Goal: Browse casually: Explore the website without a specific task or goal

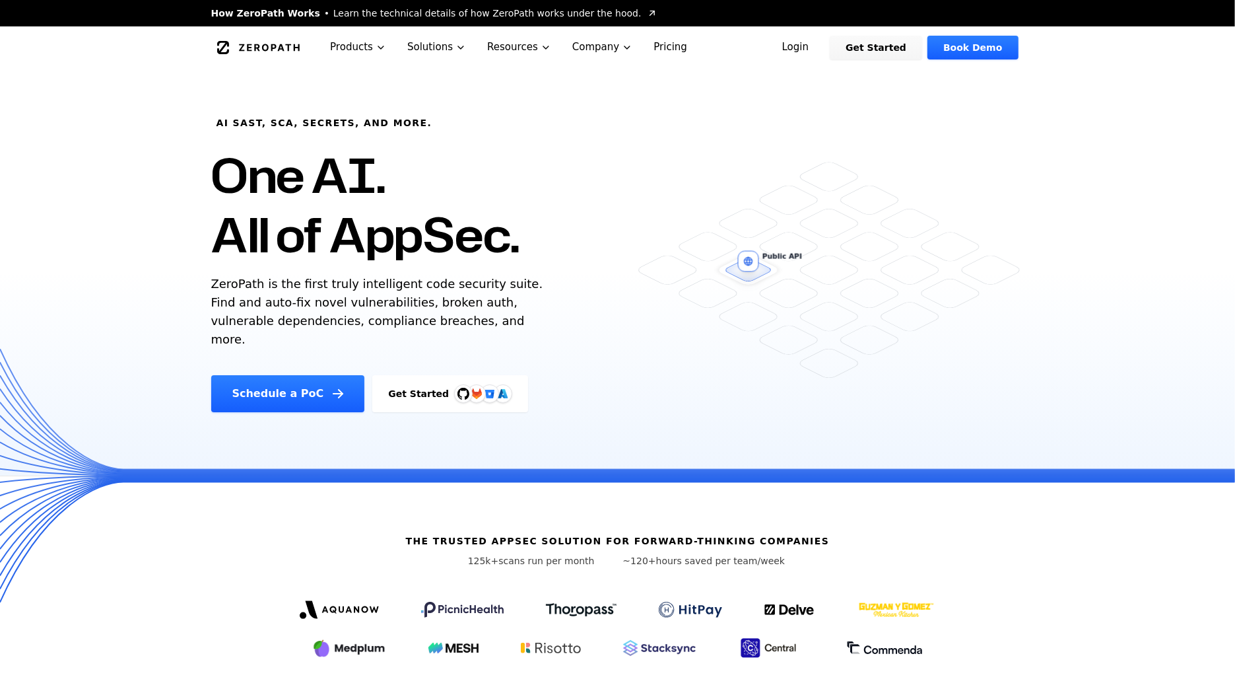
click at [477, 244] on h1 "One AI. All of AppSec." at bounding box center [365, 204] width 308 height 119
click at [477, 245] on h1 "One AI. All of AppSec." at bounding box center [365, 204] width 308 height 119
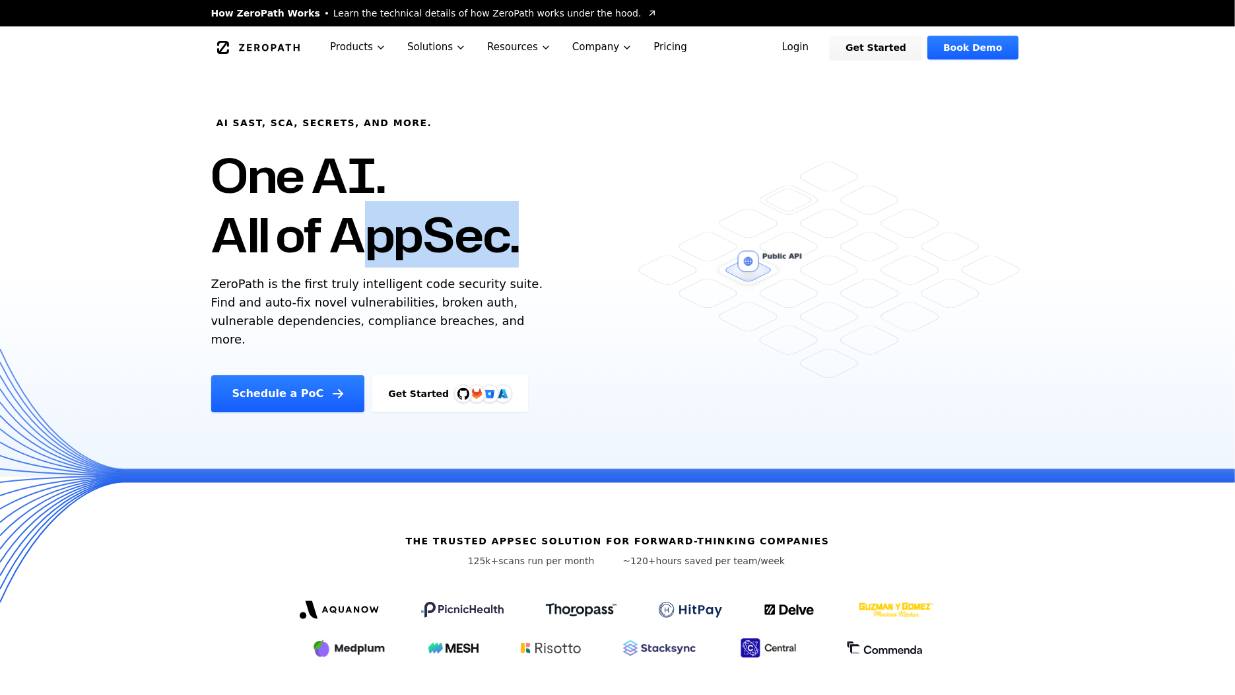
click at [477, 245] on h1 "One AI. All of AppSec." at bounding box center [365, 204] width 308 height 119
drag, startPoint x: 0, startPoint y: 0, endPoint x: 489, endPoint y: 310, distance: 578.8
click at [489, 310] on div "AI SAST, SCA, Secrets, and more. One AI. All of AppSec. ZeroPath is the first t…" at bounding box center [435, 240] width 480 height 343
click at [489, 310] on p "ZeroPath is the first truly intelligent code security suite. Find and auto-fix …" at bounding box center [380, 312] width 338 height 74
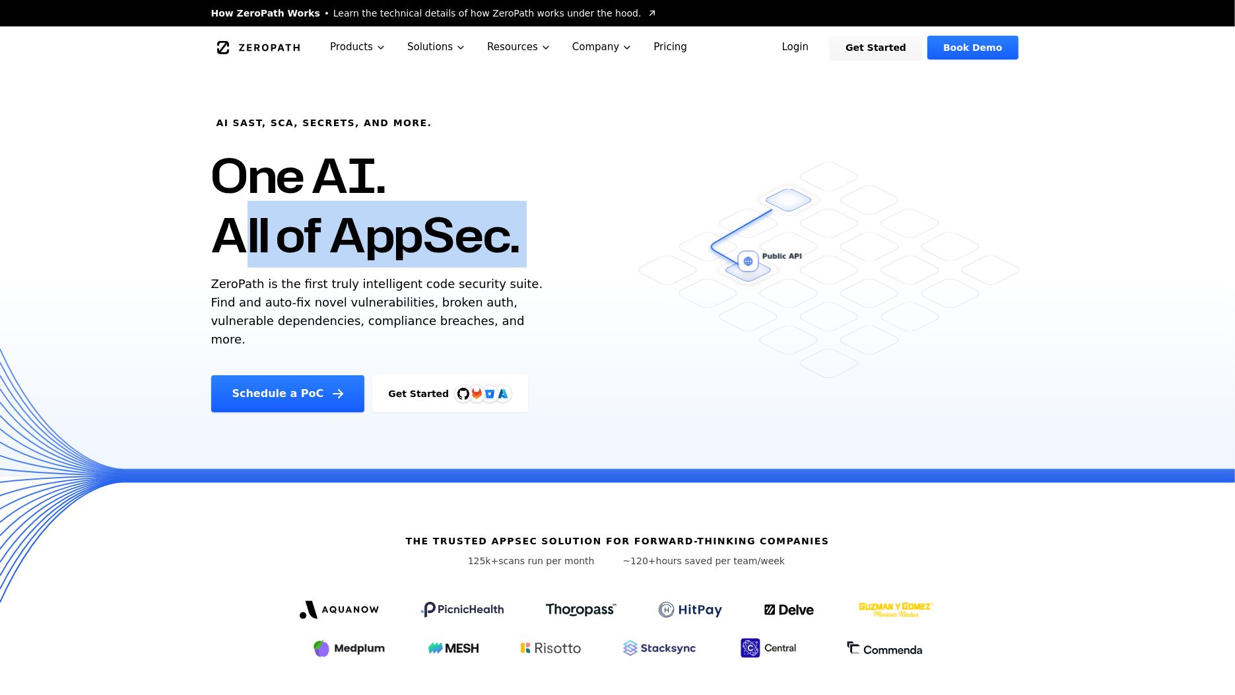
click at [489, 310] on p "ZeroPath is the first truly intelligent code security suite. Find and auto-fix …" at bounding box center [380, 312] width 338 height 74
drag, startPoint x: 489, startPoint y: 310, endPoint x: 483, endPoint y: 170, distance: 140.7
click at [483, 171] on div "AI SAST, SCA, Secrets, and more. One AI. All of AppSec. ZeroPath is the first t…" at bounding box center [435, 240] width 480 height 343
drag, startPoint x: 483, startPoint y: 170, endPoint x: 494, endPoint y: 226, distance: 57.2
click at [494, 225] on h1 "One AI. All of AppSec." at bounding box center [365, 204] width 308 height 119
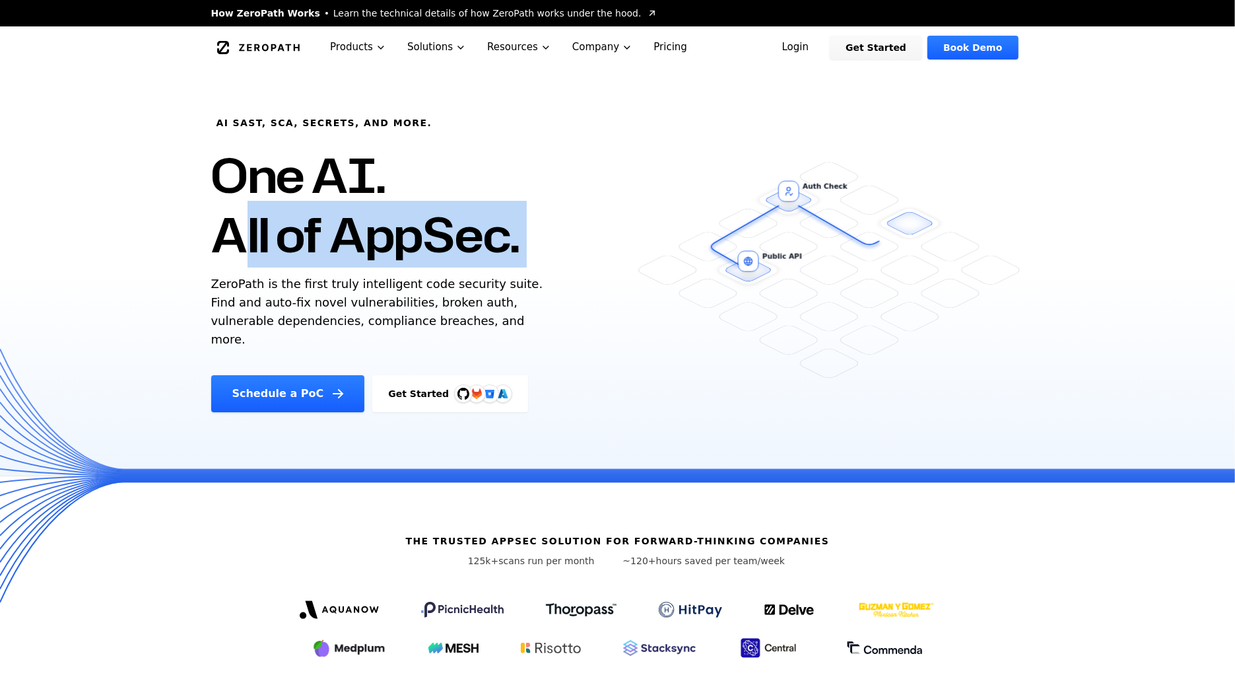
click at [494, 226] on h1 "One AI. All of AppSec." at bounding box center [365, 204] width 308 height 119
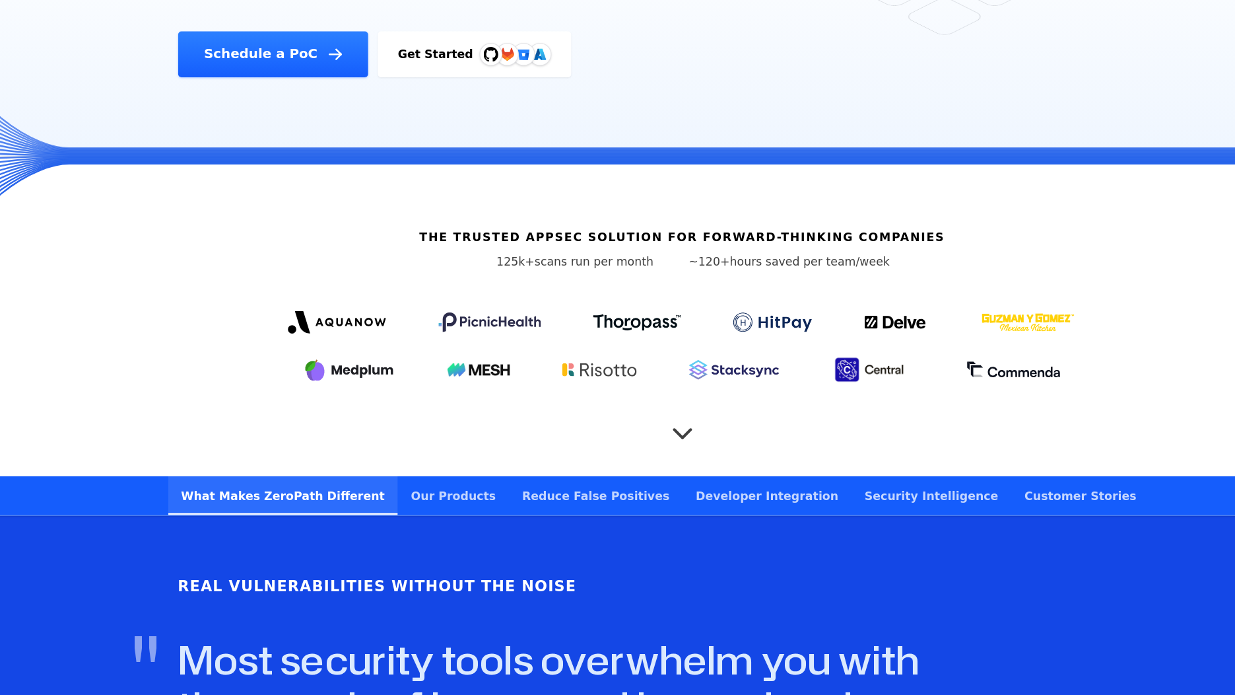
scroll to position [236, 0]
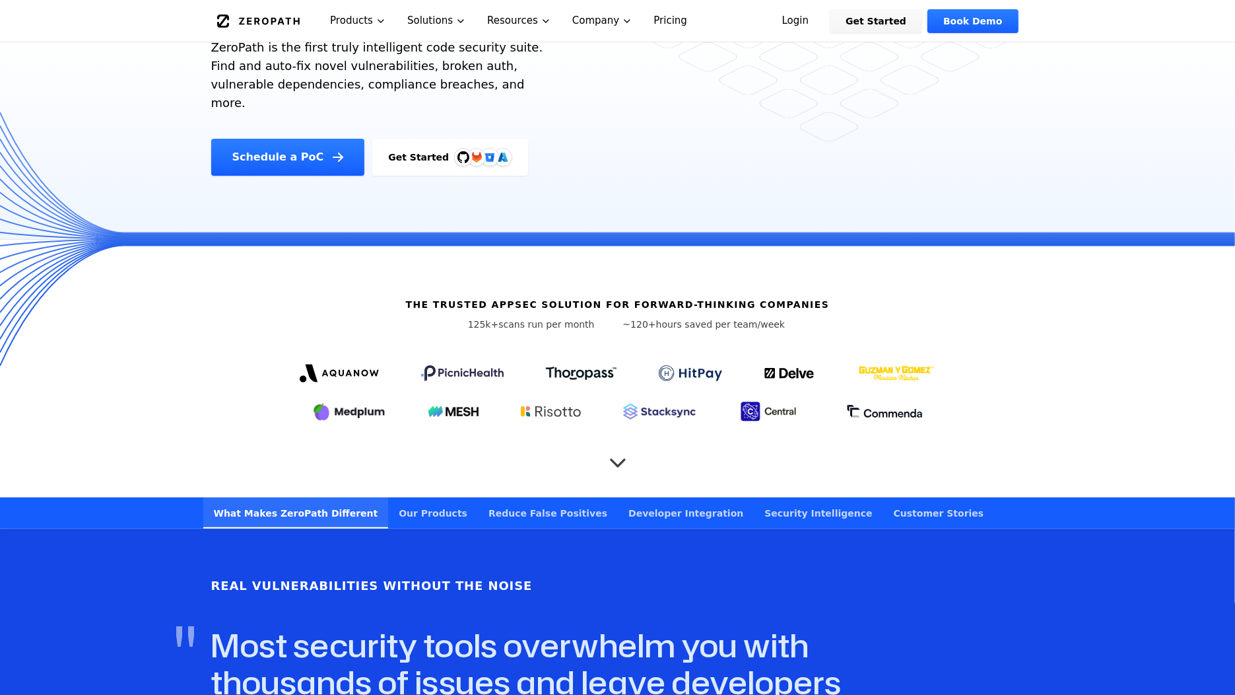
click at [611, 443] on icon "Scroll to next section" at bounding box center [618, 456] width 26 height 26
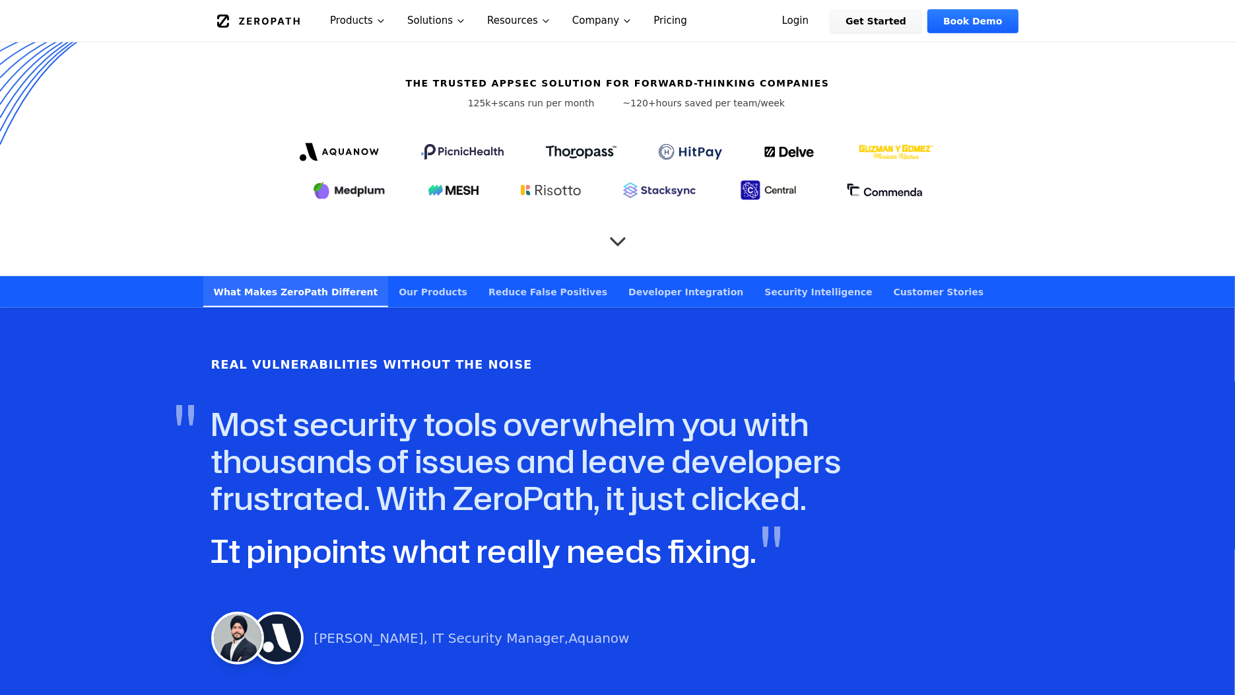
scroll to position [349, 0]
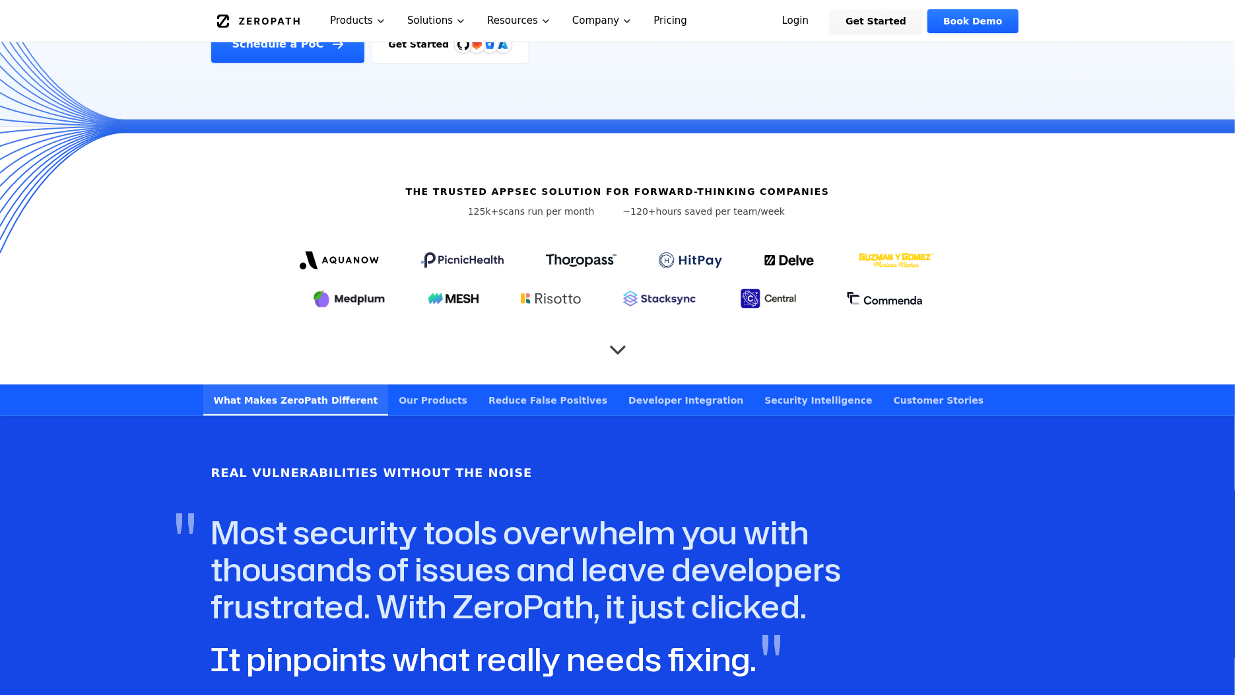
click at [284, 207] on div "The Trusted AppSec solution for forward-thinking companies 125k+ scans run per …" at bounding box center [617, 255] width 845 height 257
drag, startPoint x: 284, startPoint y: 207, endPoint x: 392, endPoint y: 301, distance: 142.7
click at [391, 299] on div "The Trusted AppSec solution for forward-thinking companies 125k+ scans run per …" at bounding box center [617, 255] width 845 height 257
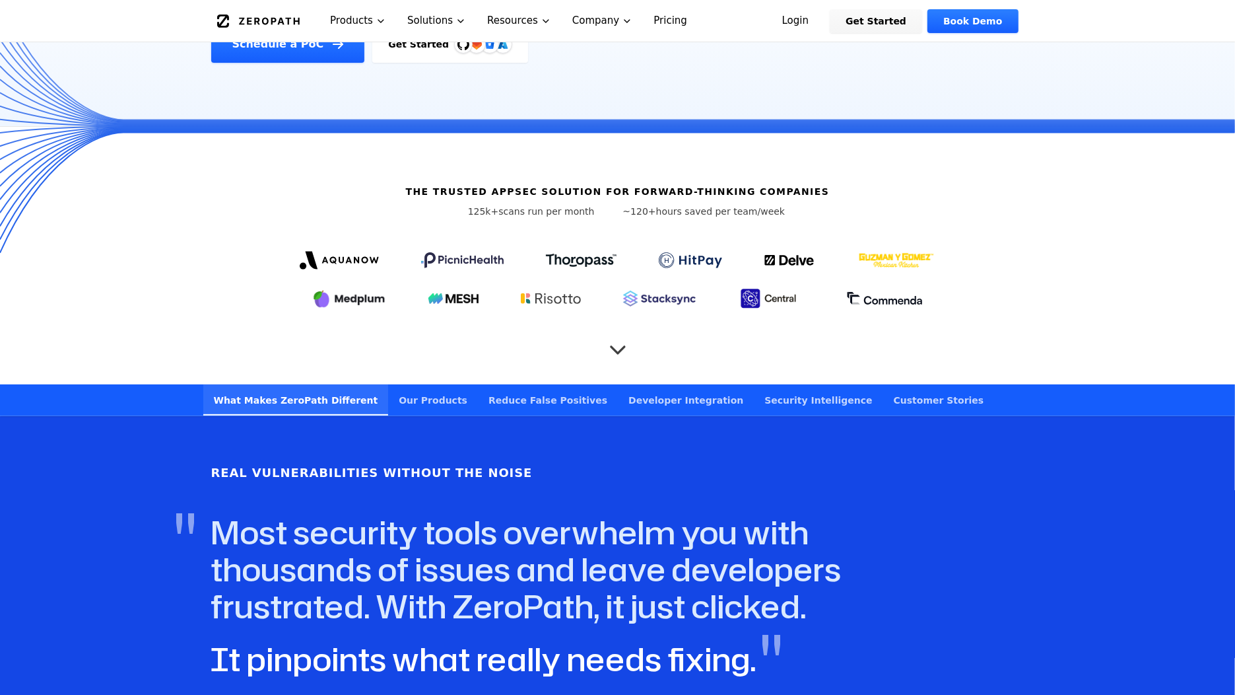
click at [392, 301] on div "The Trusted AppSec solution for forward-thinking companies 125k+ scans run per …" at bounding box center [617, 255] width 845 height 257
drag, startPoint x: 392, startPoint y: 301, endPoint x: 356, endPoint y: 217, distance: 91.1
click at [356, 219] on div "The Trusted AppSec solution for forward-thinking companies 125k+ scans run per …" at bounding box center [617, 255] width 845 height 257
click at [356, 217] on div "The Trusted AppSec solution for forward-thinking companies 125k+ scans run per …" at bounding box center [617, 255] width 845 height 257
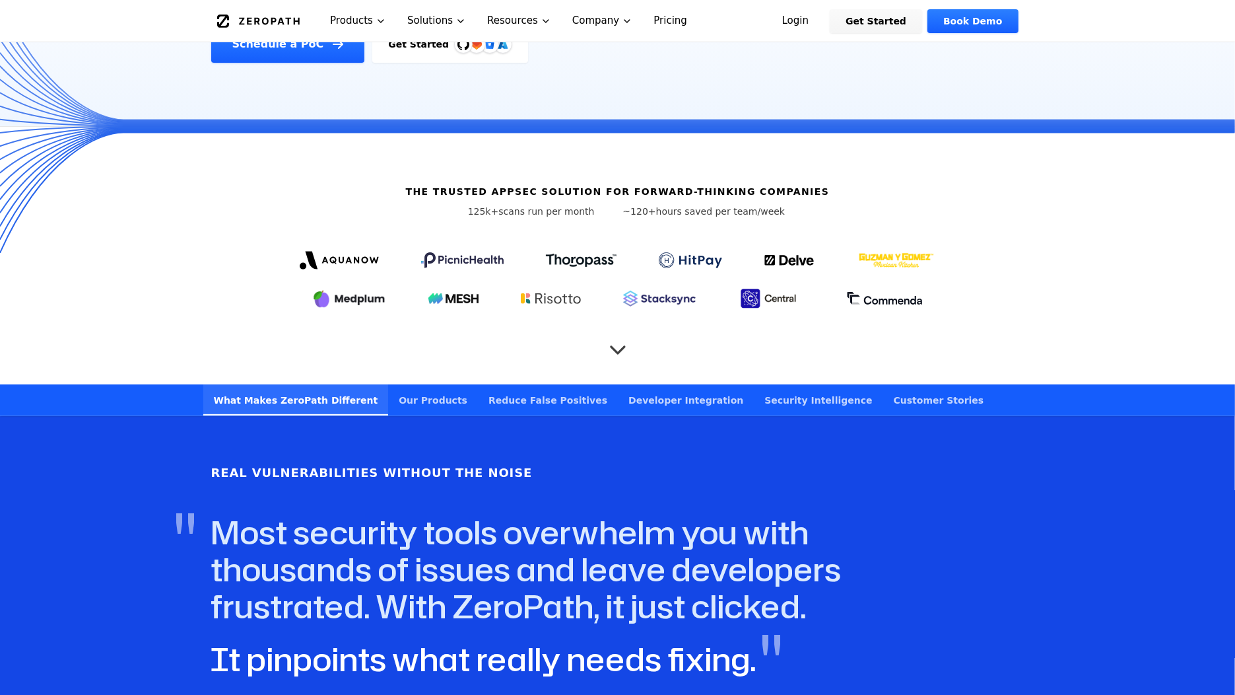
drag, startPoint x: 356, startPoint y: 217, endPoint x: 691, endPoint y: 434, distance: 399.2
click at [542, 221] on div "The Trusted AppSec solution for forward-thinking companies 125k+ scans run per …" at bounding box center [617, 255] width 845 height 257
click at [550, 210] on div "The Trusted AppSec solution for forward-thinking companies 125k+ scans run per …" at bounding box center [617, 255] width 845 height 257
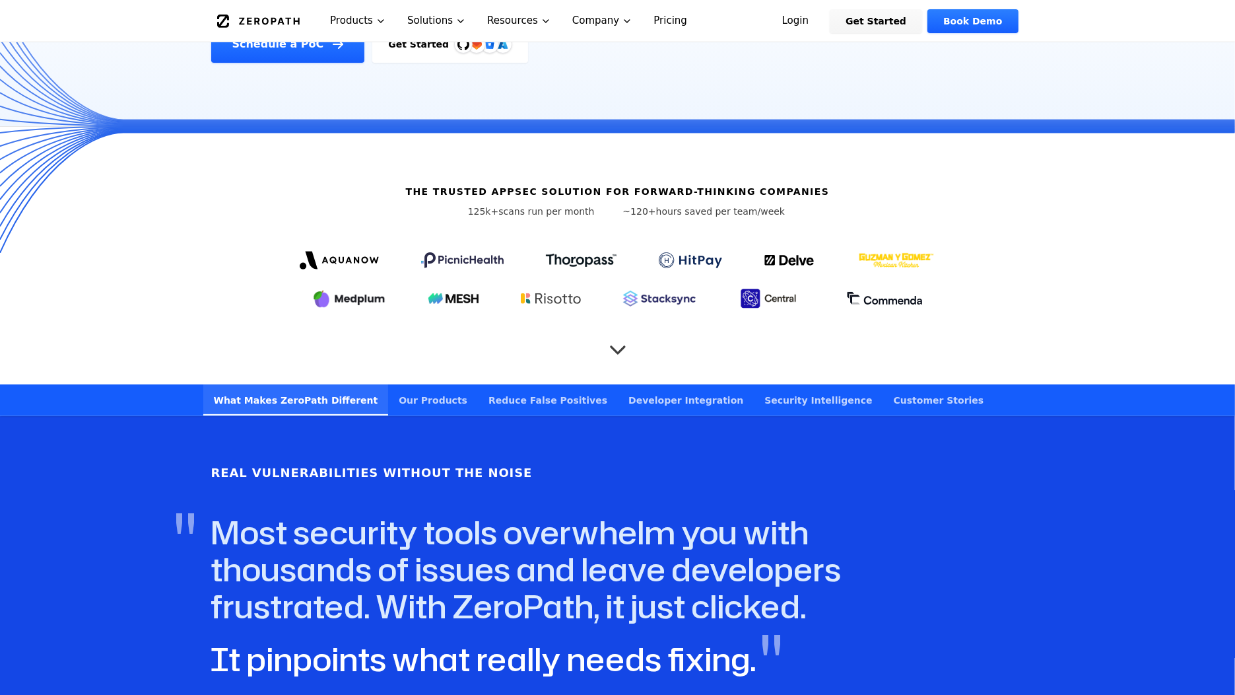
click at [550, 210] on div "The Trusted AppSec solution for forward-thinking companies 125k+ scans run per …" at bounding box center [617, 255] width 845 height 257
drag, startPoint x: 550, startPoint y: 210, endPoint x: 651, endPoint y: 276, distance: 120.7
click at [650, 275] on div "The Trusted AppSec solution for forward-thinking companies 125k+ scans run per …" at bounding box center [617, 255] width 845 height 257
click at [669, 308] on div "The Trusted AppSec solution for forward-thinking companies 125k+ scans run per …" at bounding box center [617, 255] width 845 height 257
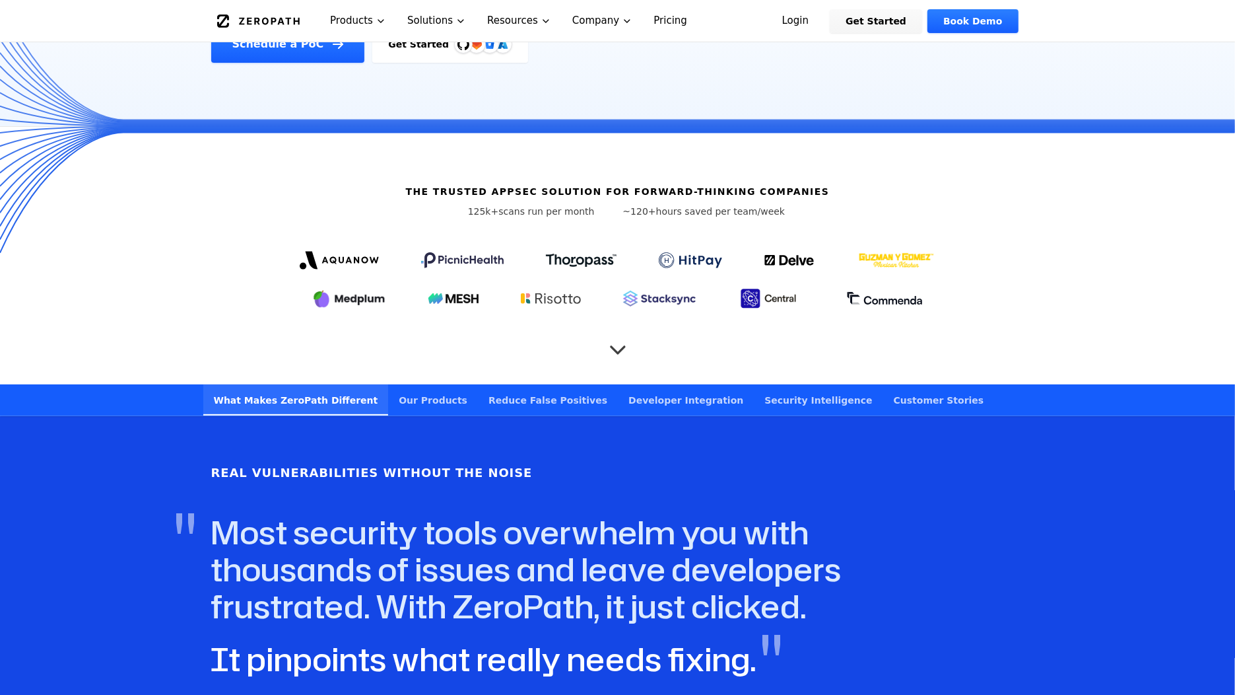
click at [669, 308] on div "The Trusted AppSec solution for forward-thinking companies 125k+ scans run per …" at bounding box center [617, 255] width 845 height 257
drag, startPoint x: 669, startPoint y: 308, endPoint x: 530, endPoint y: 205, distance: 173.6
click at [530, 205] on div "The Trusted AppSec solution for forward-thinking companies 125k+ scans run per …" at bounding box center [617, 255] width 845 height 257
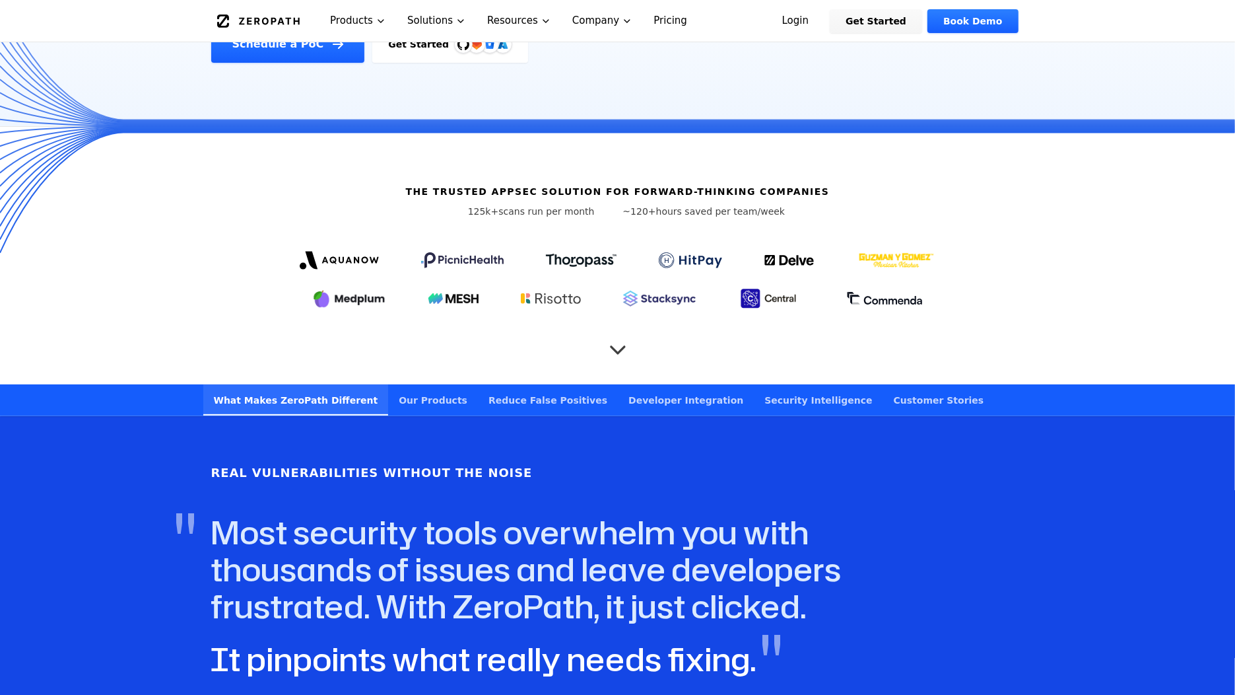
click at [530, 205] on div "The Trusted AppSec solution for forward-thinking companies 125k+ scans run per …" at bounding box center [617, 255] width 845 height 257
drag, startPoint x: 530, startPoint y: 205, endPoint x: 634, endPoint y: 304, distance: 143.4
click at [634, 304] on div "The Trusted AppSec solution for forward-thinking companies 125k+ scans run per …" at bounding box center [617, 255] width 845 height 257
